Goal: Task Accomplishment & Management: Use online tool/utility

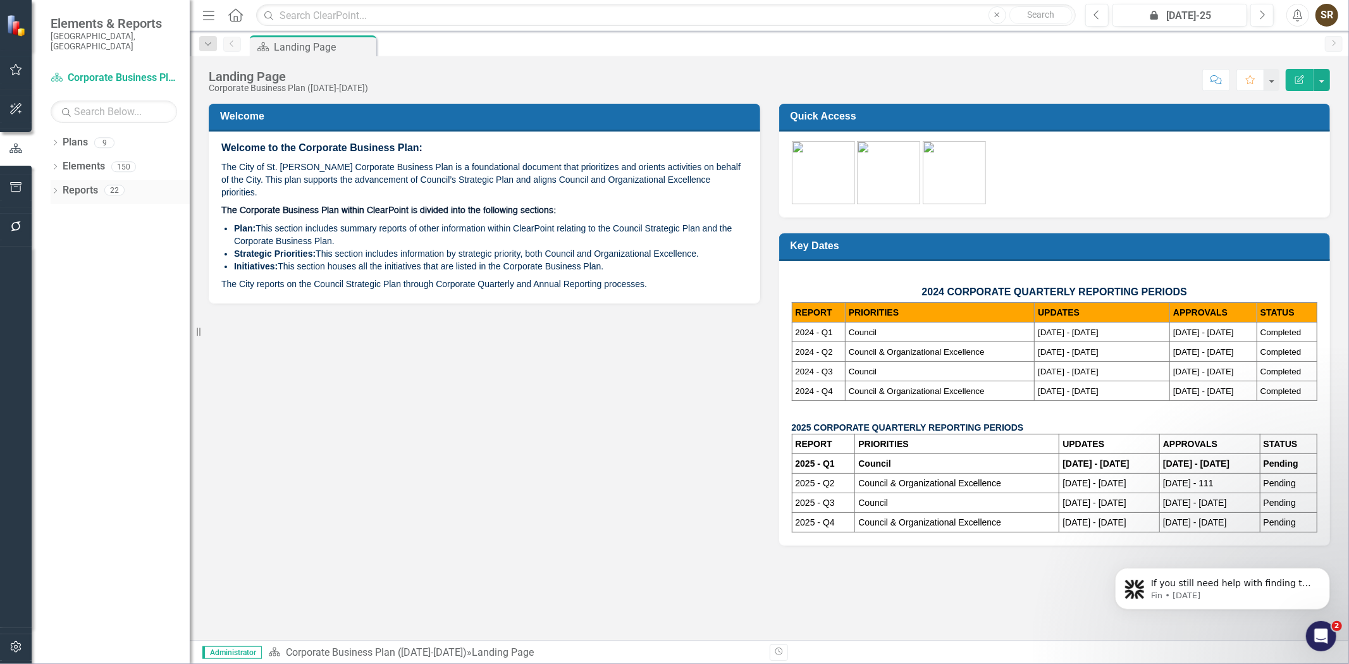
click at [51, 188] on icon "Dropdown" at bounding box center [55, 191] width 9 height 7
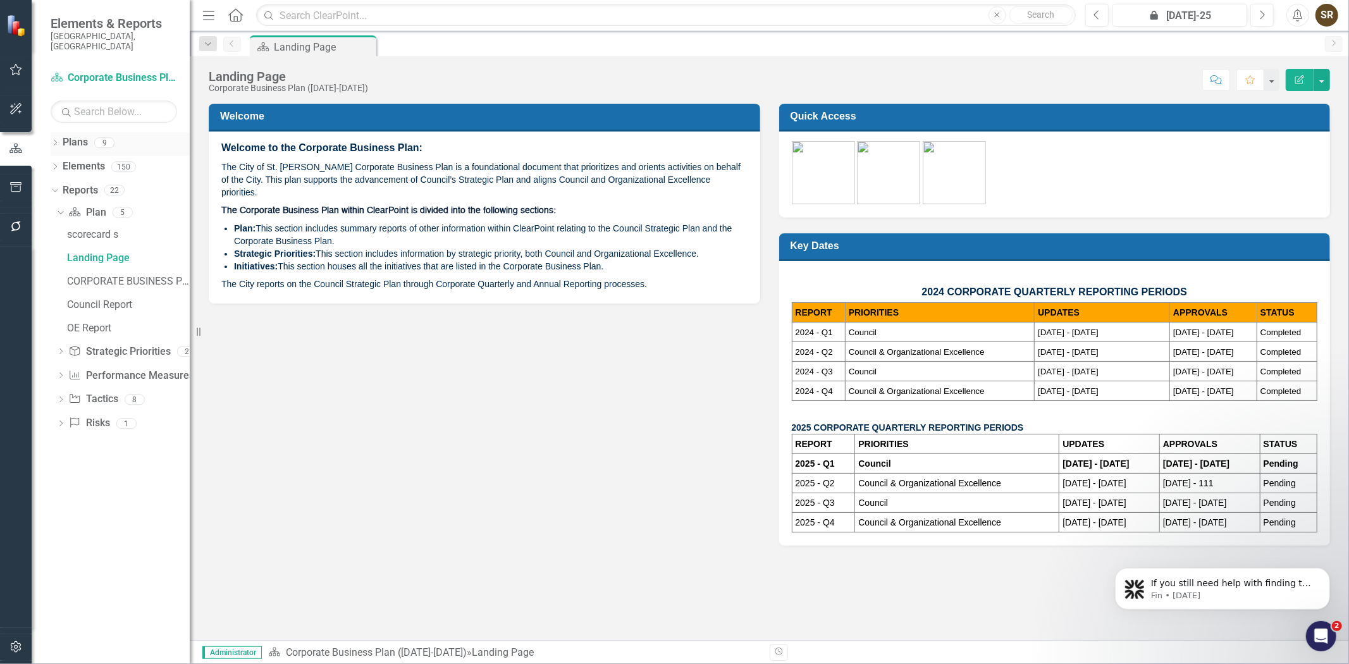
click at [57, 140] on icon "Dropdown" at bounding box center [55, 143] width 9 height 7
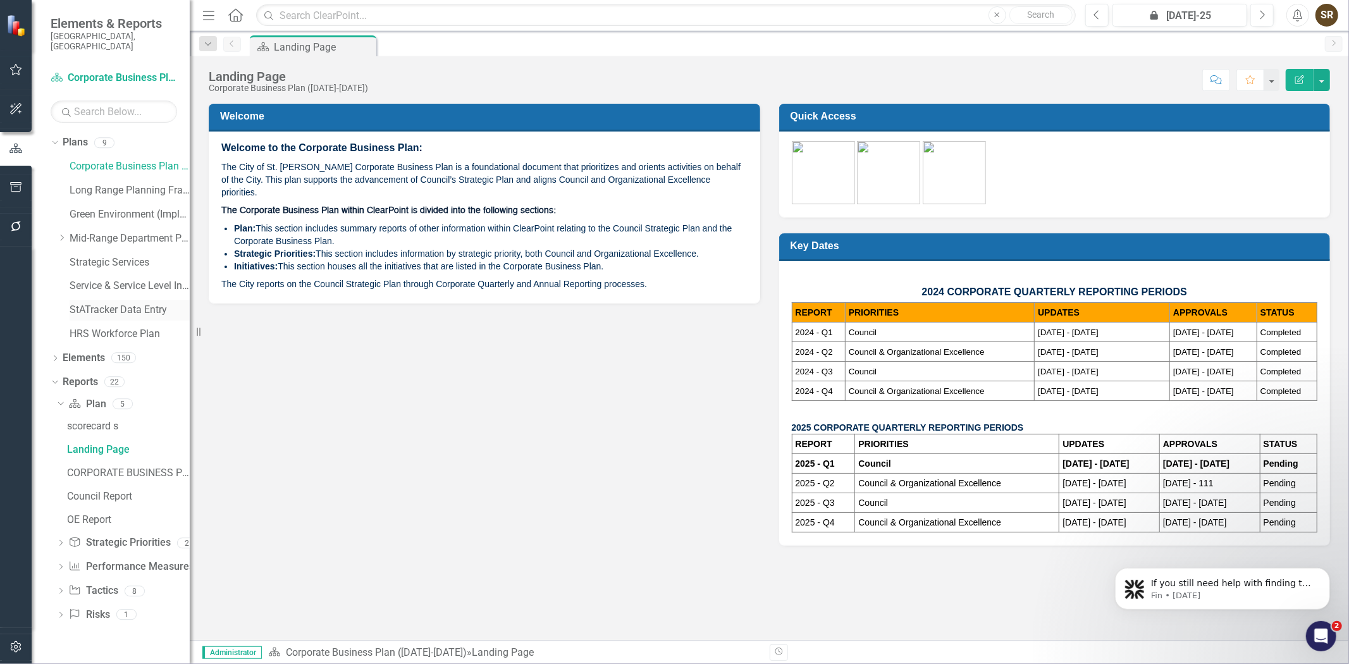
click at [96, 303] on link "StATracker Data Entry" at bounding box center [130, 310] width 120 height 15
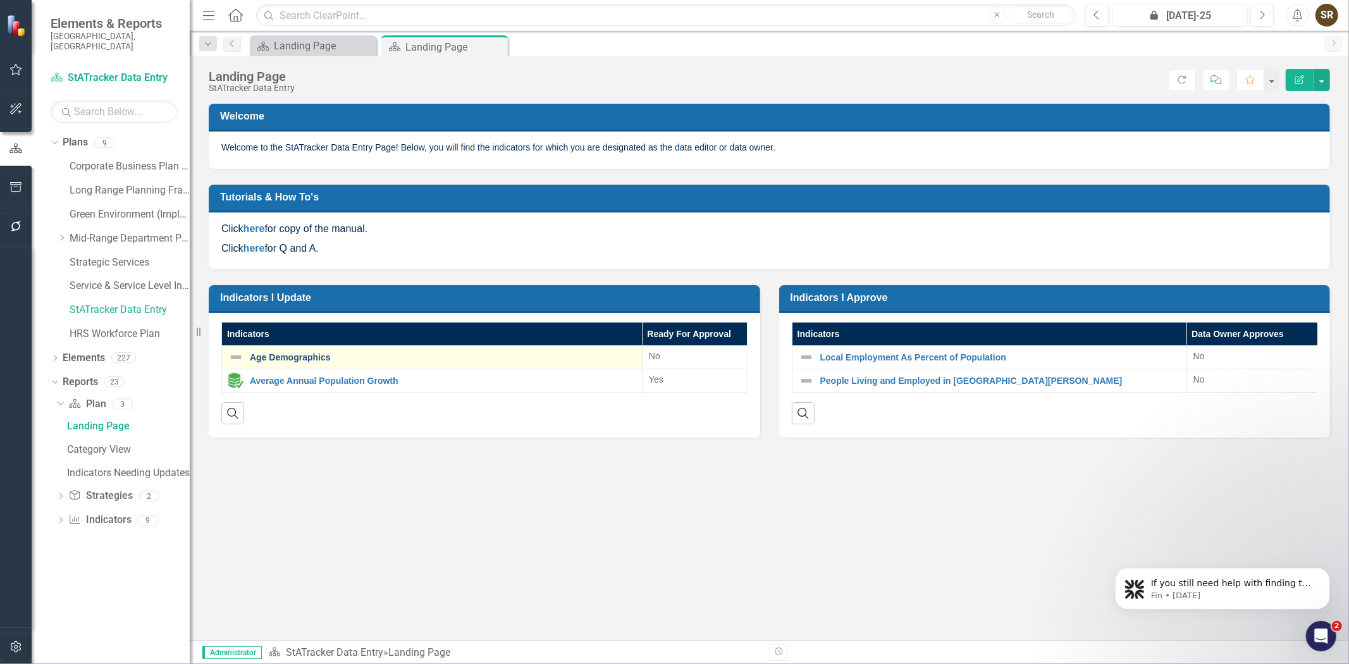
click at [308, 356] on link "Age Demographics" at bounding box center [443, 357] width 386 height 9
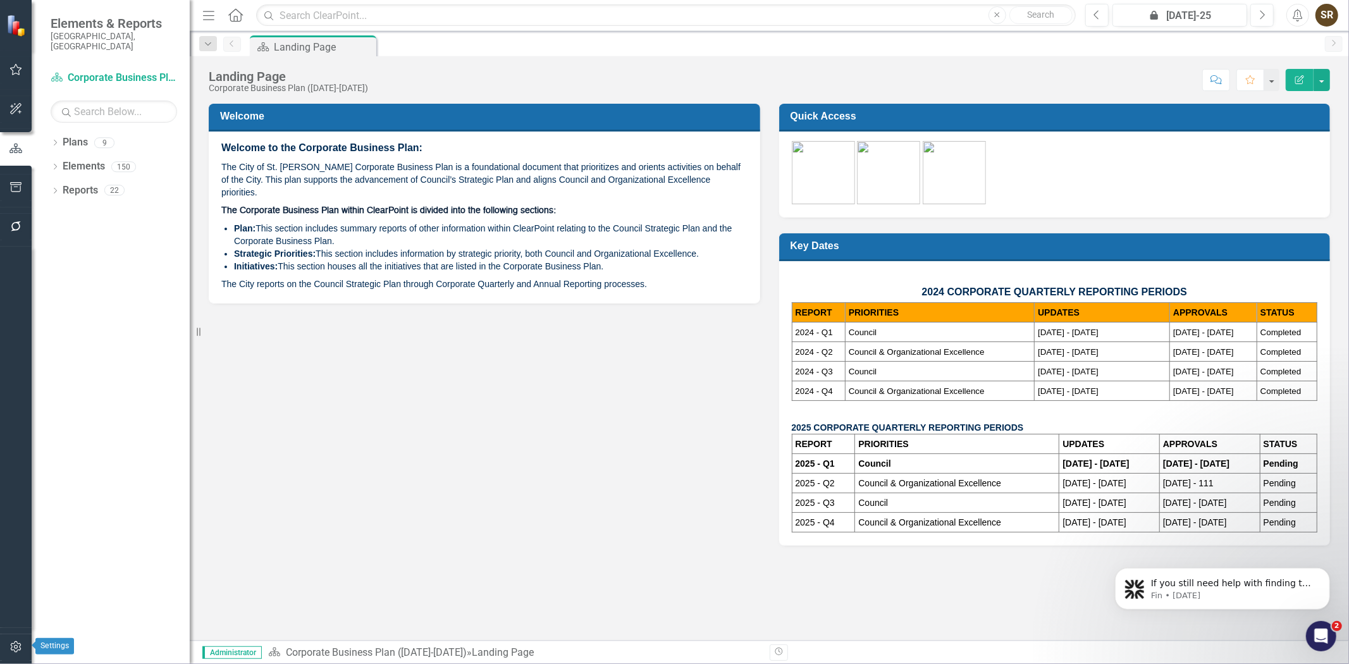
click at [19, 643] on icon "button" at bounding box center [15, 646] width 11 height 11
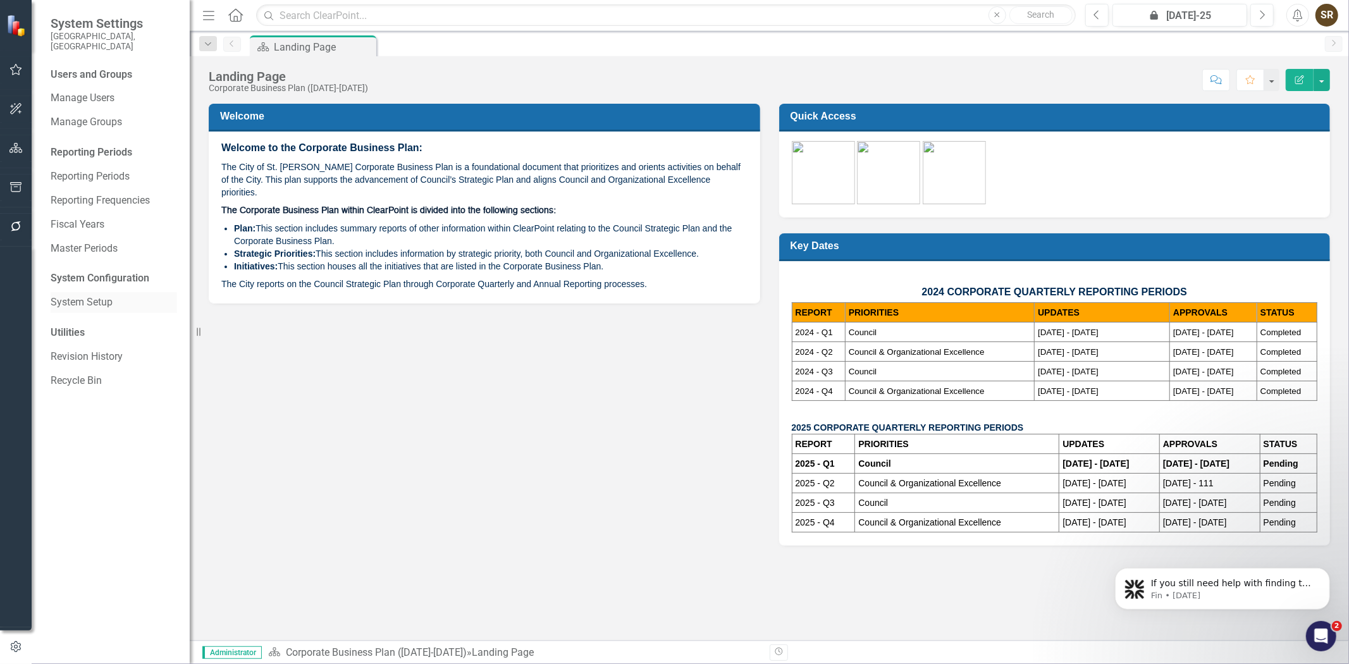
click at [83, 295] on link "System Setup" at bounding box center [114, 302] width 127 height 15
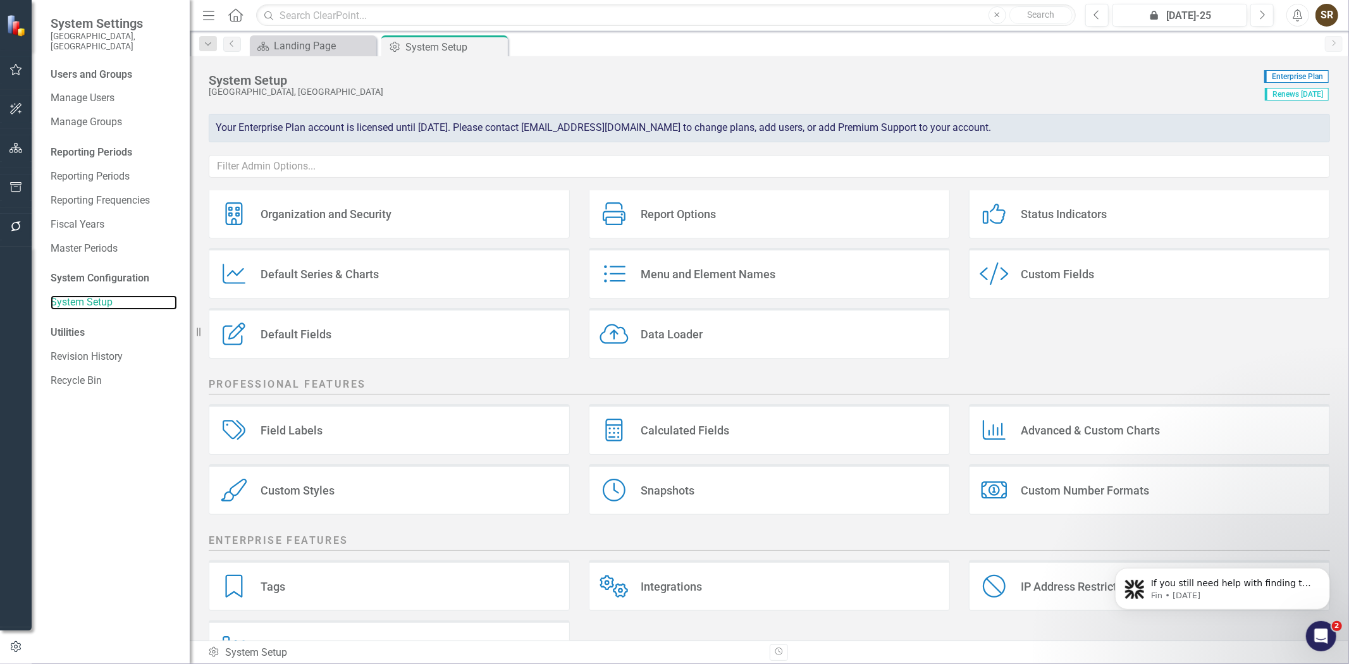
scroll to position [85, 0]
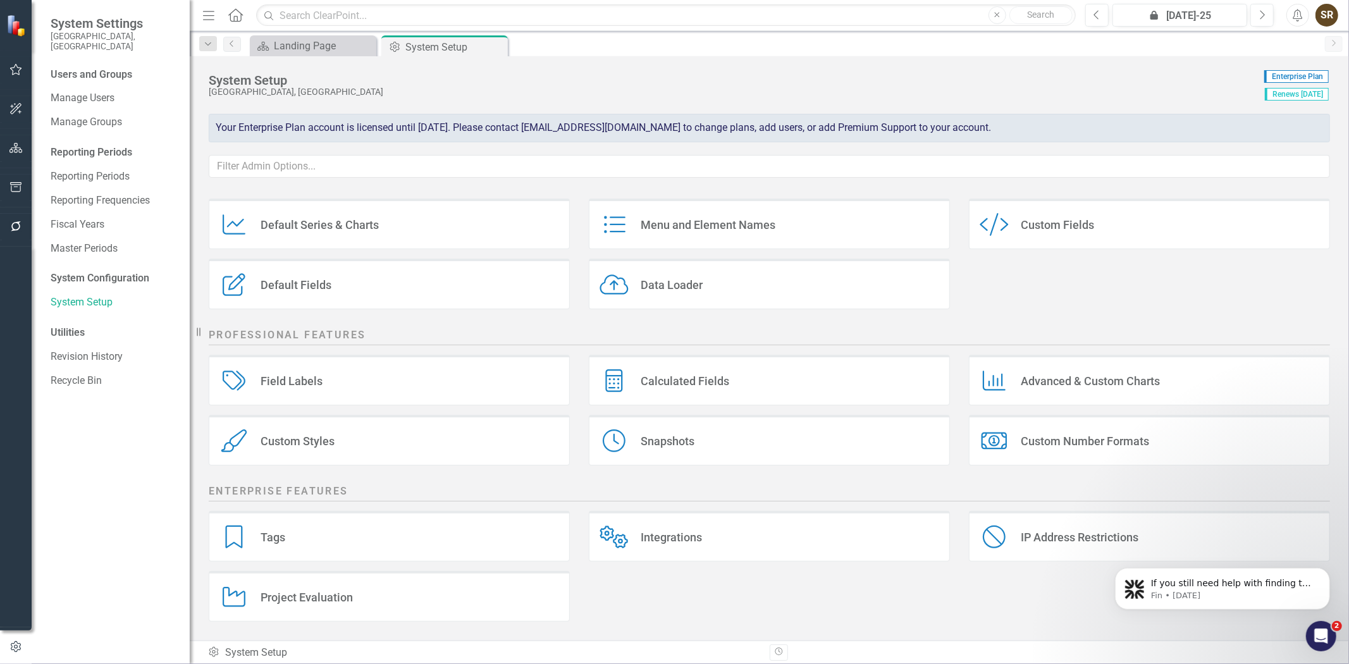
click at [679, 281] on div "Data Loader" at bounding box center [672, 285] width 62 height 15
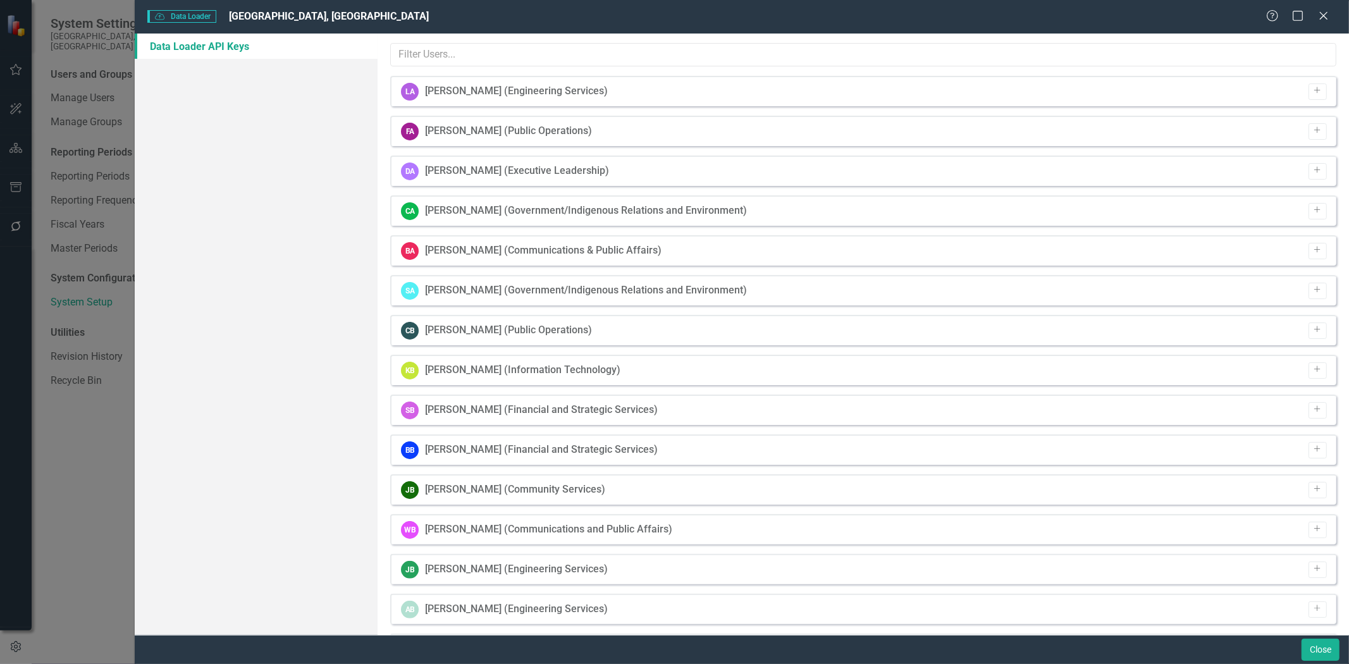
click at [226, 48] on link "Data Loader API Keys" at bounding box center [256, 46] width 243 height 25
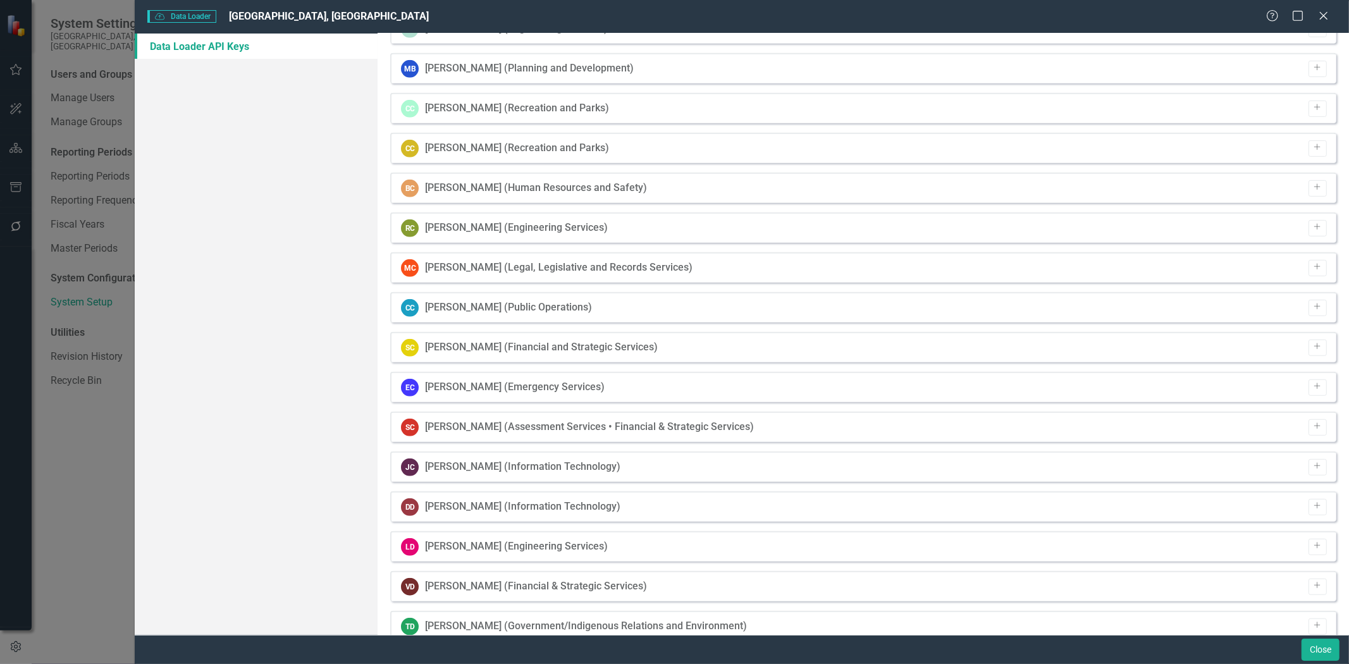
scroll to position [0, 0]
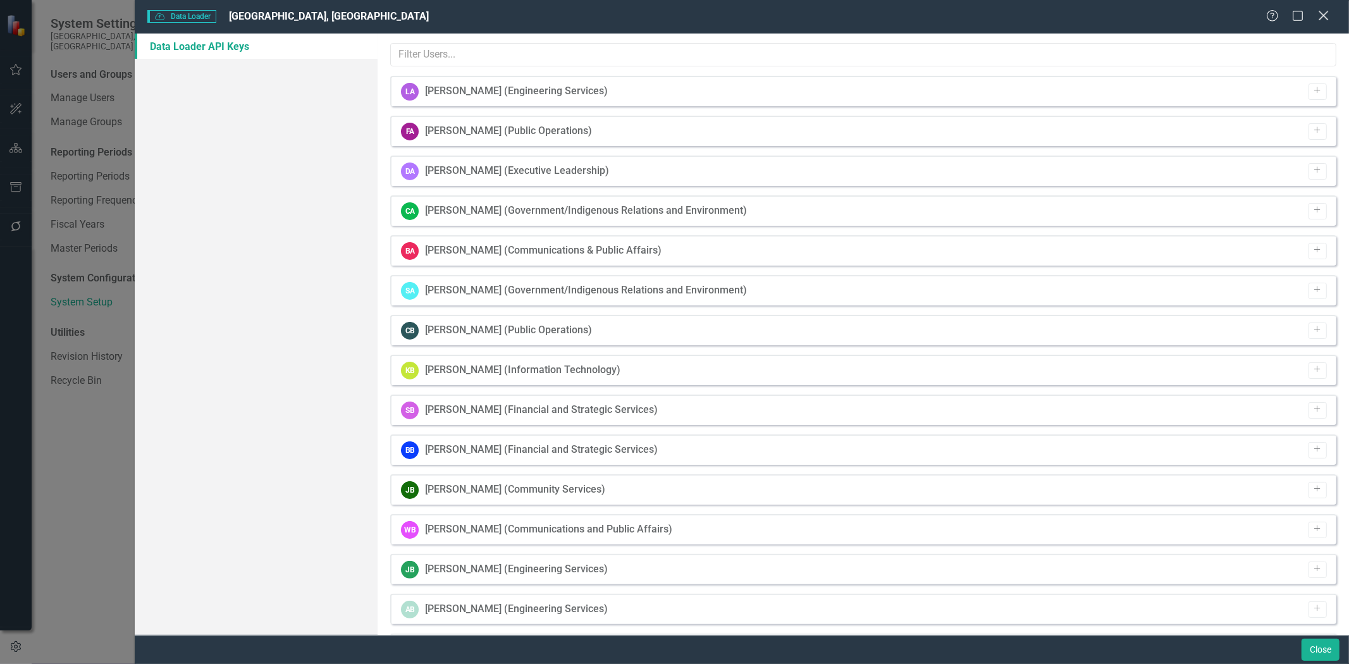
click at [1324, 18] on icon "Close" at bounding box center [1324, 15] width 16 height 12
